Goal: Navigation & Orientation: Find specific page/section

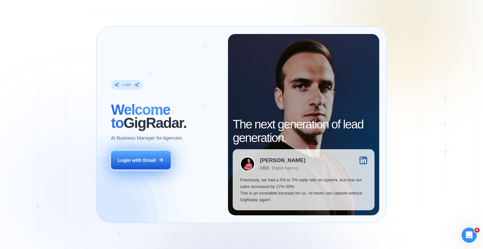
click at [142, 160] on div "Login with Email" at bounding box center [137, 159] width 38 height 7
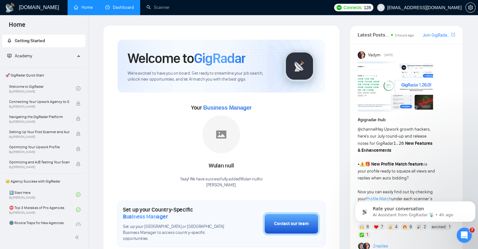
click at [117, 7] on link "Dashboard" at bounding box center [119, 7] width 29 height 5
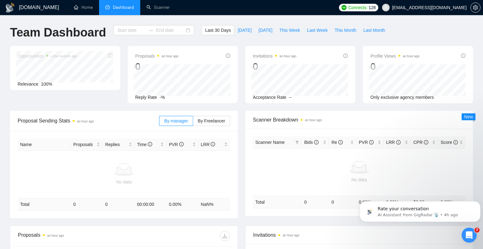
type input "[DATE]"
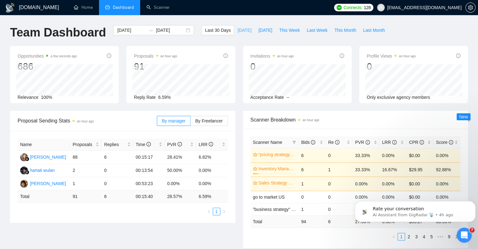
click at [238, 30] on span "[DATE]" at bounding box center [245, 30] width 14 height 7
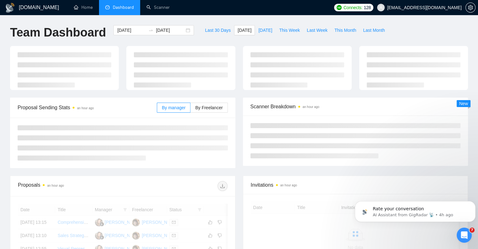
type input "[DATE]"
